Goal: Task Accomplishment & Management: Use online tool/utility

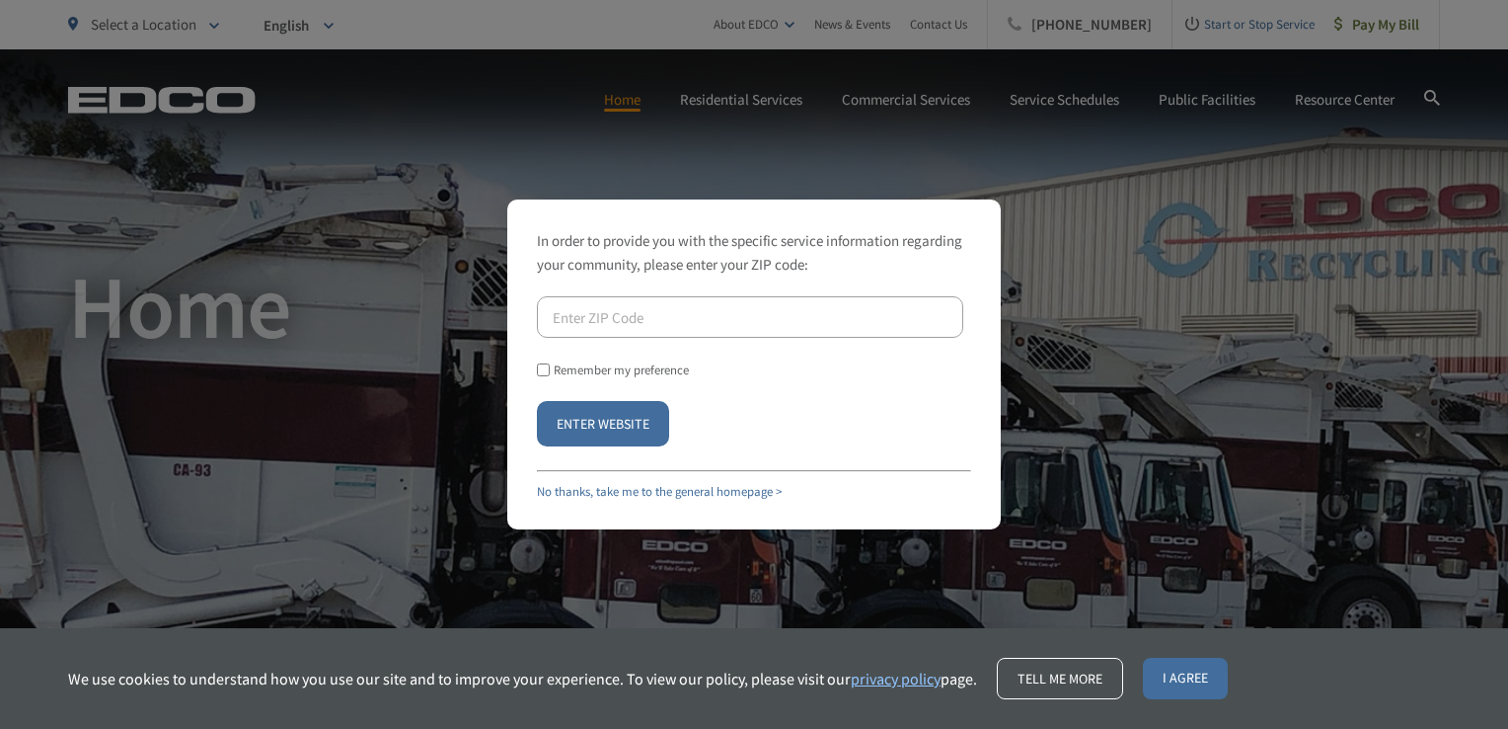
click at [651, 419] on button "Enter Website" at bounding box center [603, 423] width 132 height 45
click at [659, 414] on button "Enter Website" at bounding box center [603, 423] width 132 height 45
click at [730, 492] on link "No thanks, take me to the general homepage >" at bounding box center [659, 491] width 245 height 16
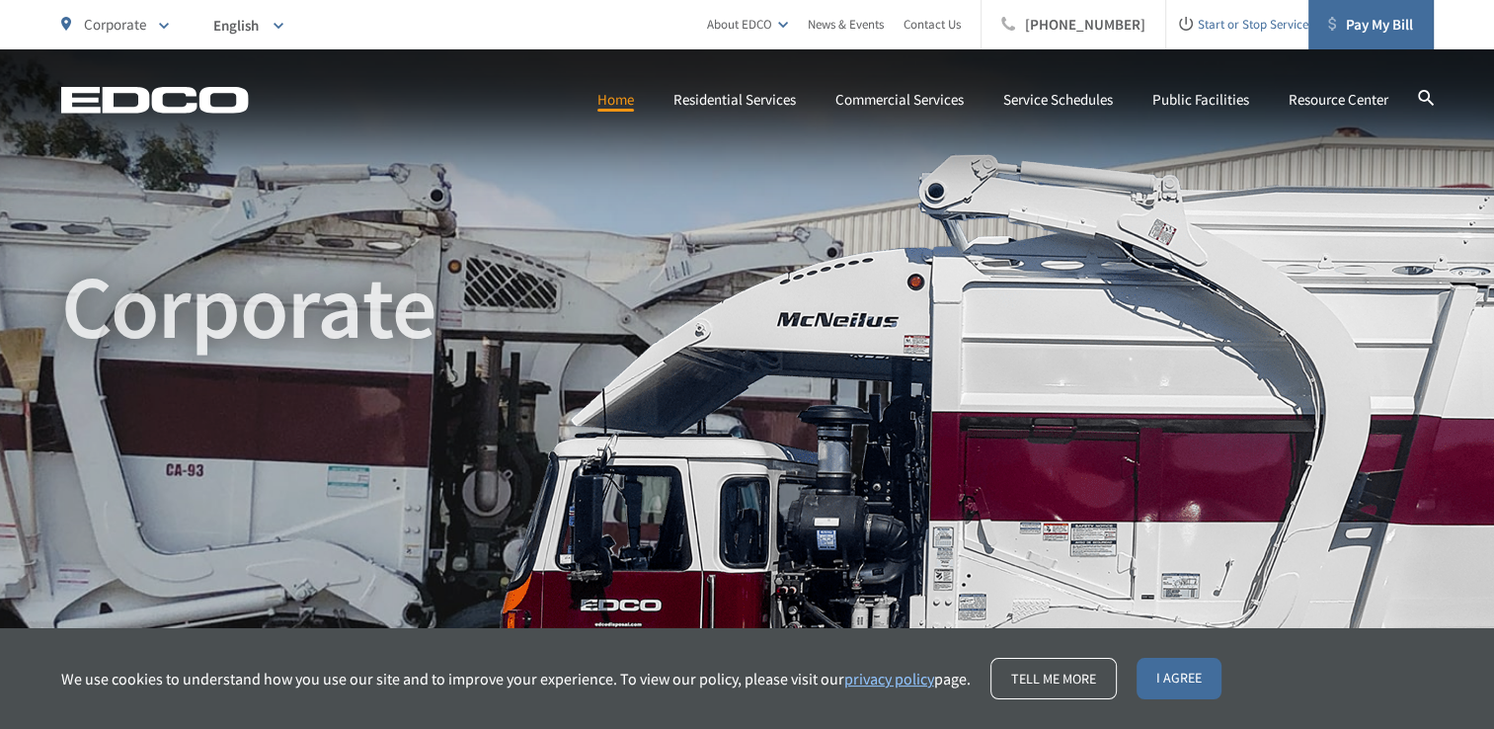
click at [1392, 19] on span "Pay My Bill" at bounding box center [1370, 25] width 85 height 24
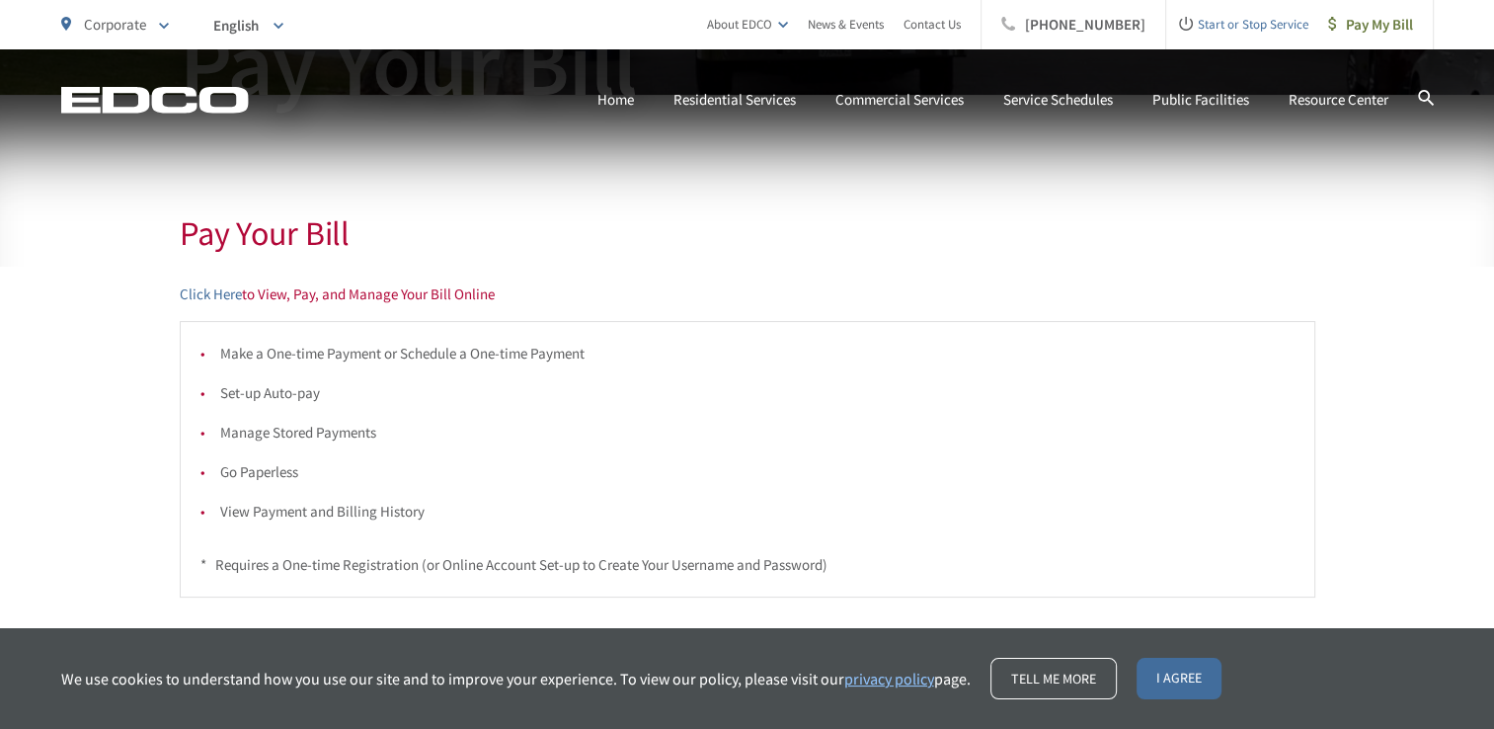
scroll to position [304, 0]
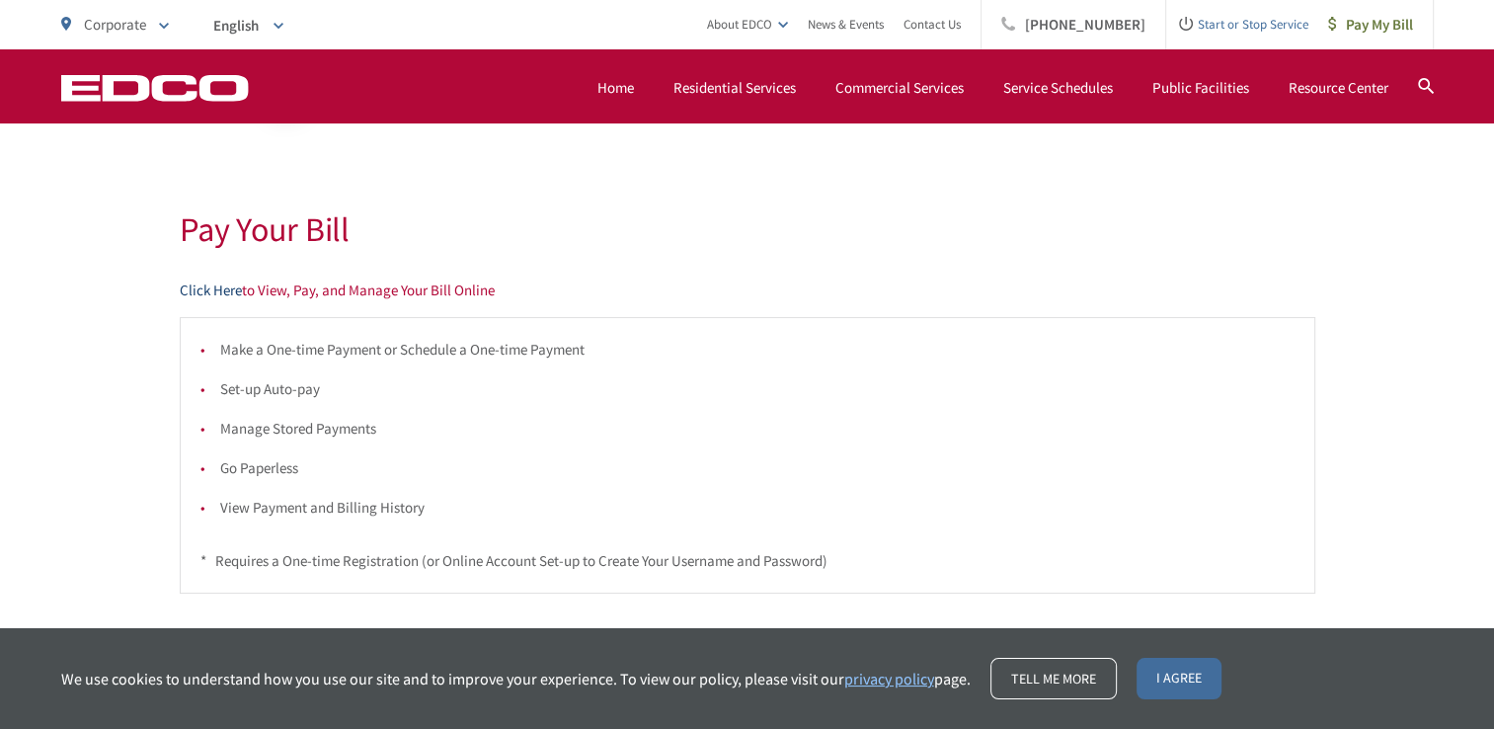
click at [229, 286] on link "Click Here" at bounding box center [211, 290] width 62 height 24
